Goal: Find contact information: Find contact information

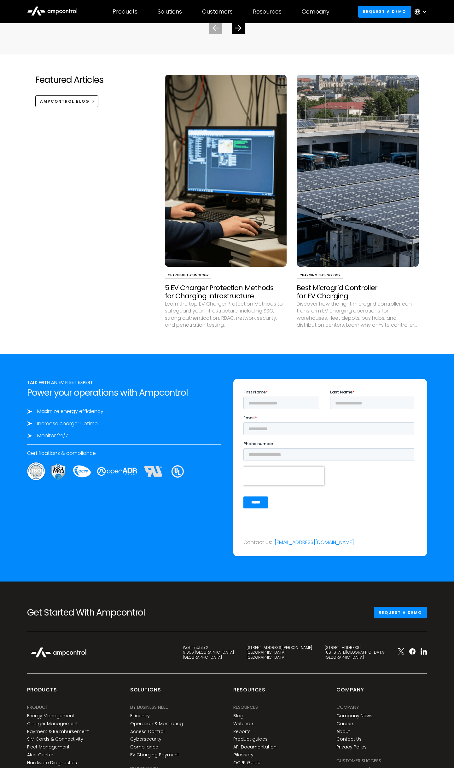
scroll to position [2245, 0]
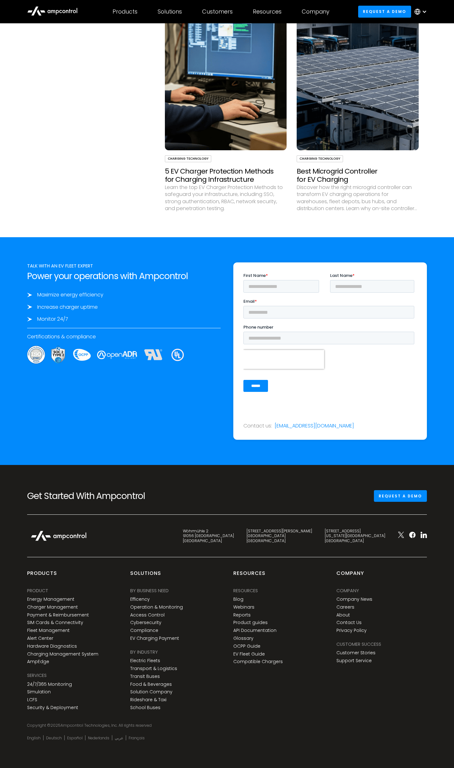
click at [95, 592] on div "PRODUCT Energy Management Charger Management Payment & Reimbursement SIM Cards …" at bounding box center [62, 628] width 71 height 80
drag, startPoint x: 281, startPoint y: 542, endPoint x: 259, endPoint y: 531, distance: 24.4
click at [234, 531] on div "[STREET_ADDRESS]" at bounding box center [208, 536] width 51 height 15
copy div "[STREET_ADDRESS]"
drag, startPoint x: 314, startPoint y: 543, endPoint x: 300, endPoint y: 533, distance: 17.1
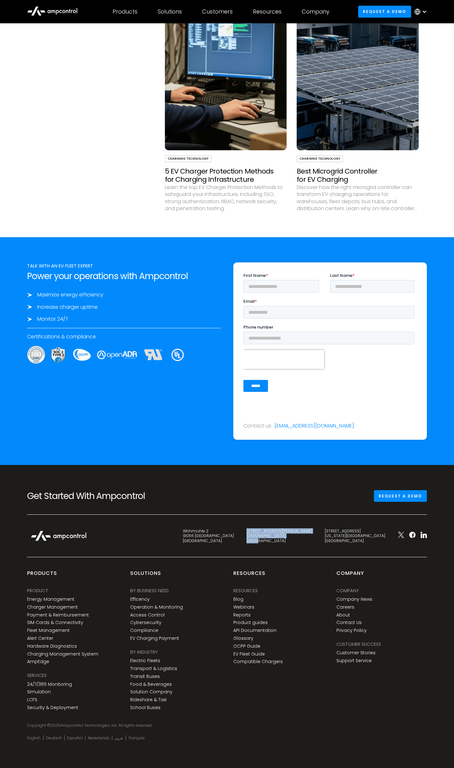
click at [300, 533] on div "[STREET_ADDRESS][PERSON_NAME]" at bounding box center [279, 536] width 66 height 15
copy div "[STREET_ADDRESS][PERSON_NAME]"
drag, startPoint x: 380, startPoint y: 543, endPoint x: 348, endPoint y: 526, distance: 36.5
click at [348, 526] on div "Get Started With Ampcontrol Request a demo Wöhrmühle 2 91056 [GEOGRAPHIC_DATA] …" at bounding box center [226, 616] width 399 height 253
click at [354, 531] on div "[STREET_ADDRESS][US_STATE]" at bounding box center [355, 536] width 61 height 15
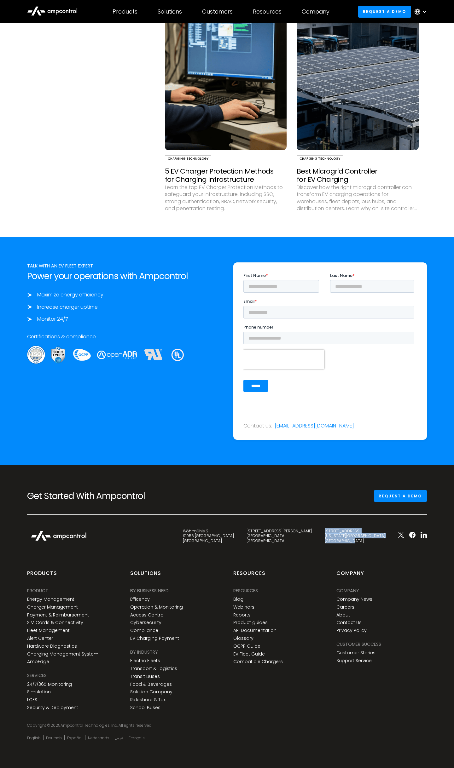
drag, startPoint x: 352, startPoint y: 531, endPoint x: 376, endPoint y: 541, distance: 25.6
click at [376, 541] on div "[STREET_ADDRESS][US_STATE]" at bounding box center [355, 536] width 61 height 15
copy div "[STREET_ADDRESS][US_STATE]"
click at [149, 498] on h2 "Get Started With Ampcontrol" at bounding box center [89, 496] width 125 height 11
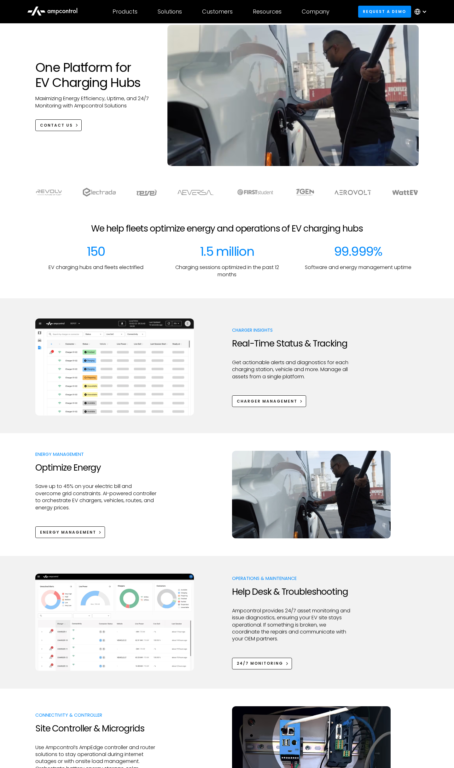
scroll to position [0, 0]
